Goal: Task Accomplishment & Management: Manage account settings

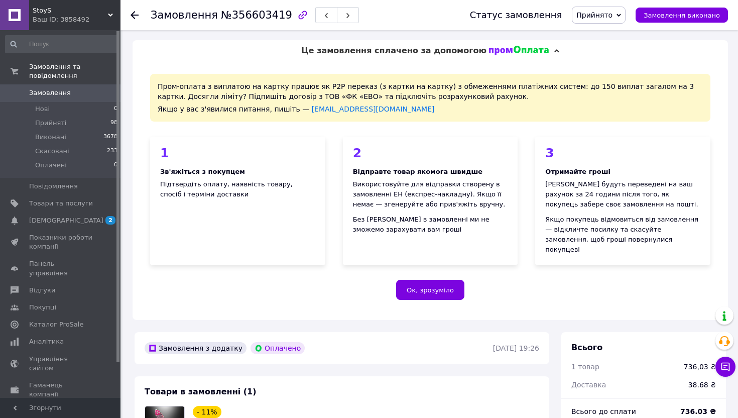
scroll to position [274, 0]
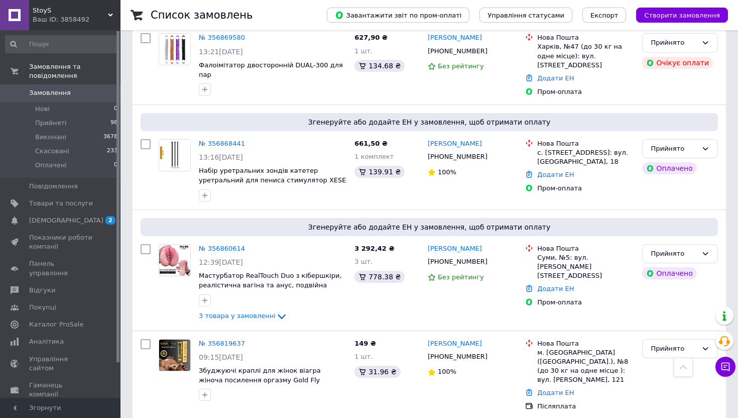
scroll to position [297, 0]
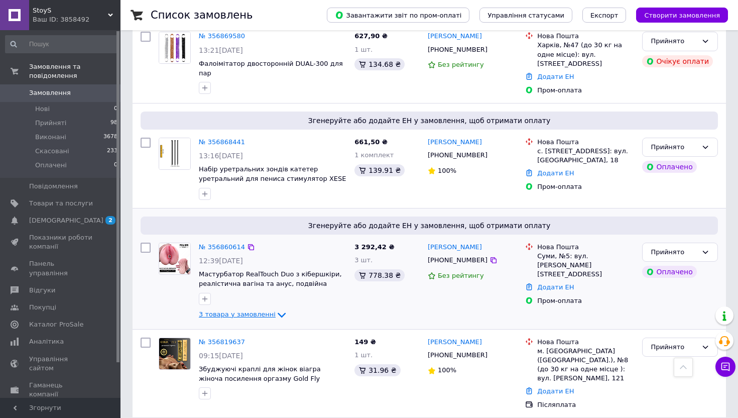
click at [231, 310] on span "3 товара у замовленні" at bounding box center [237, 314] width 77 height 8
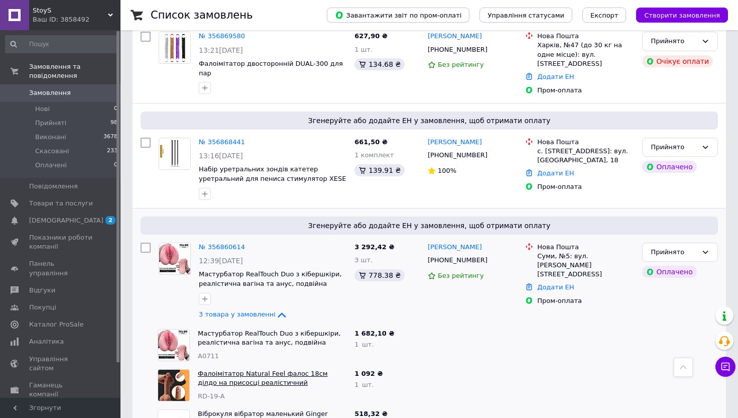
click at [233, 369] on link "Фалоімітатор Natural Feel фалос 18см ділдо на присосці реалістичний силіконовий…" at bounding box center [263, 382] width 130 height 26
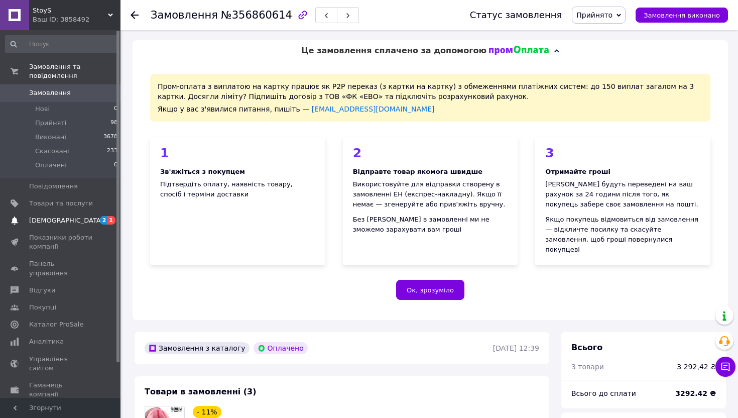
click at [61, 219] on span "[DEMOGRAPHIC_DATA]" at bounding box center [66, 220] width 74 height 9
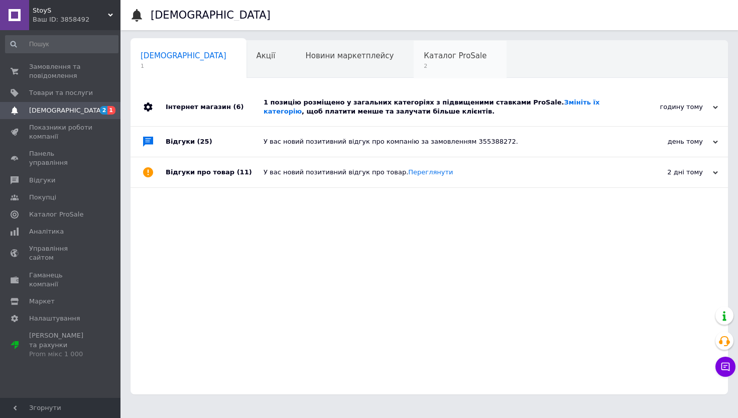
click at [424, 59] on span "Каталог ProSale" at bounding box center [455, 55] width 63 height 9
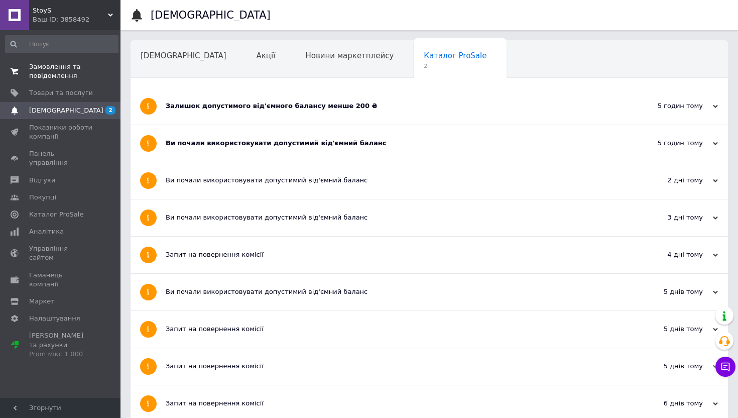
click at [67, 68] on span "Замовлення та повідомлення" at bounding box center [61, 71] width 64 height 18
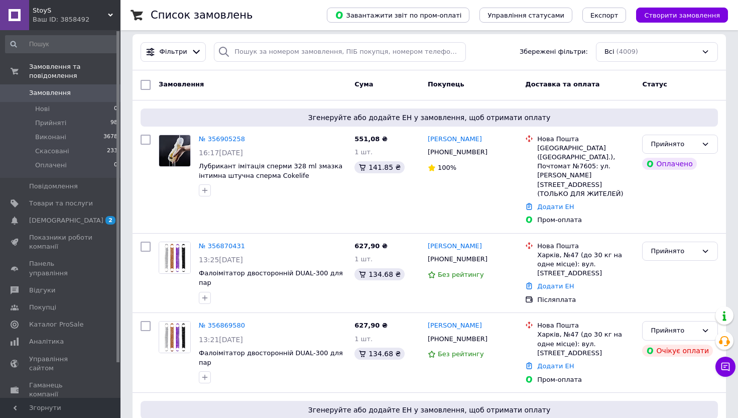
scroll to position [6, 0]
